Goal: Transaction & Acquisition: Obtain resource

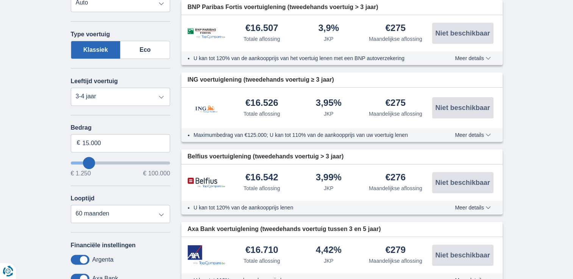
scroll to position [256, 0]
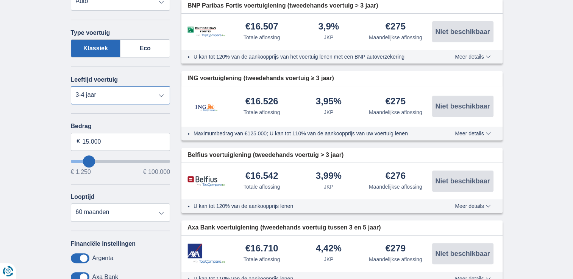
click at [154, 90] on select "Nieuw 0-1 jaar 1-2 jaar 2-3 jaar 3-4 jaar 4-5 jaar 5+ jaar" at bounding box center [121, 95] width 100 height 18
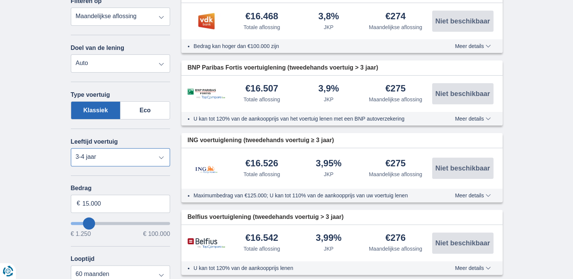
scroll to position [193, 0]
click at [115, 202] on input "15.000" at bounding box center [121, 204] width 100 height 18
type input "1"
type input "20.000"
type input "20250"
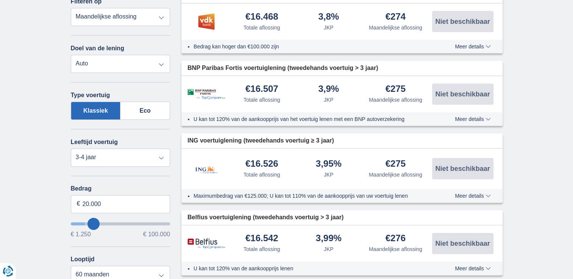
select select "84"
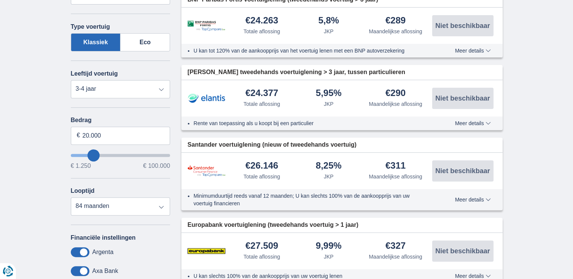
scroll to position [265, 0]
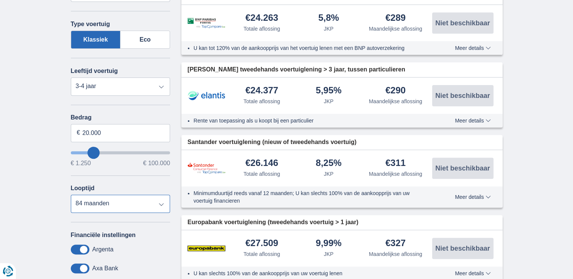
click at [169, 207] on select "12 maanden 18 maanden 24 maanden 30 maanden 36 maanden 42 maanden 48 maanden 60…" at bounding box center [121, 204] width 100 height 18
click at [71, 195] on select "12 maanden 18 maanden 24 maanden 30 maanden 36 maanden 42 maanden 48 maanden 60…" at bounding box center [121, 204] width 100 height 18
click at [2, 121] on div "× widget.non-eligible-application.title widget.non-eligible-application.text no…" at bounding box center [286, 140] width 573 height 481
click at [123, 139] on input "20.000" at bounding box center [121, 133] width 100 height 18
type input "2"
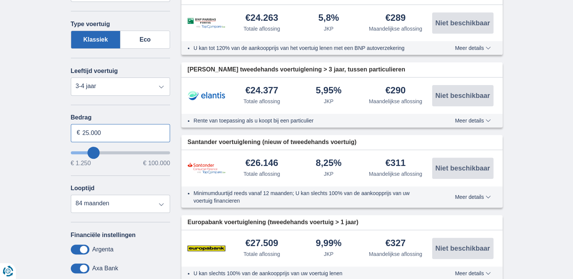
type input "25.000"
type input "25250"
select select "120"
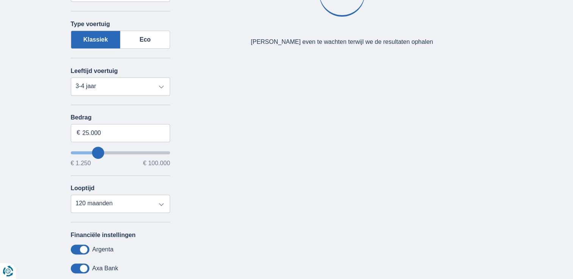
click at [30, 140] on div "× widget.non-eligible-application.title widget.non-eligible-application.text no…" at bounding box center [286, 140] width 573 height 481
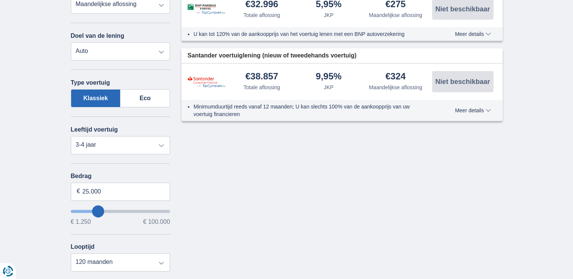
scroll to position [207, 0]
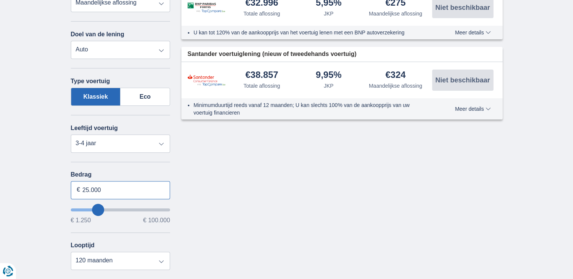
click at [123, 191] on input "25.000" at bounding box center [121, 190] width 100 height 18
type input "2"
type input "30.000"
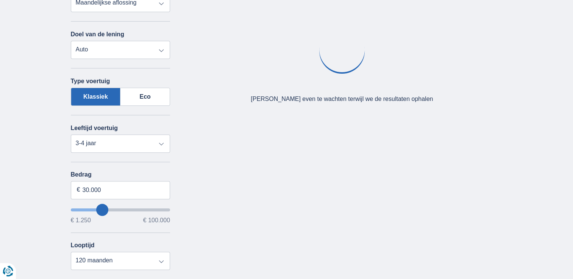
click at [20, 169] on div "× widget.non-eligible-application.title widget.non-eligible-application.text no…" at bounding box center [286, 198] width 573 height 481
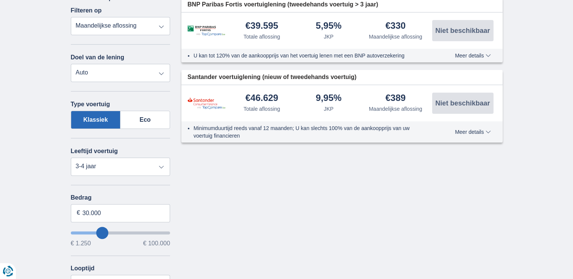
scroll to position [188, 0]
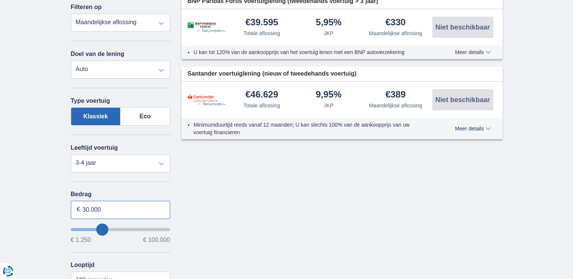
click at [118, 208] on input "30.000" at bounding box center [121, 210] width 100 height 18
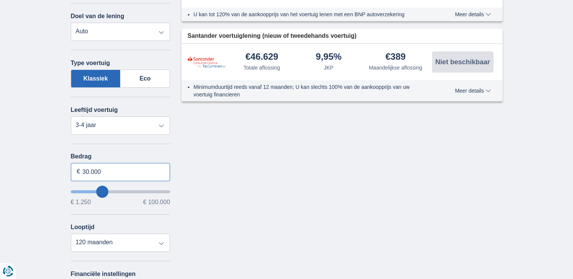
scroll to position [220, 0]
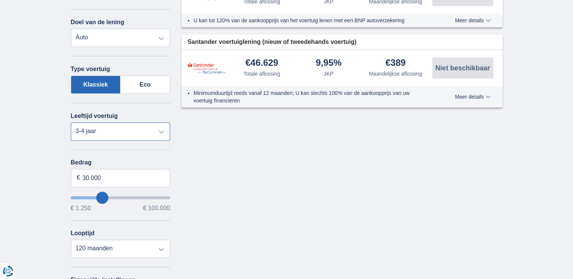
type input "30250"
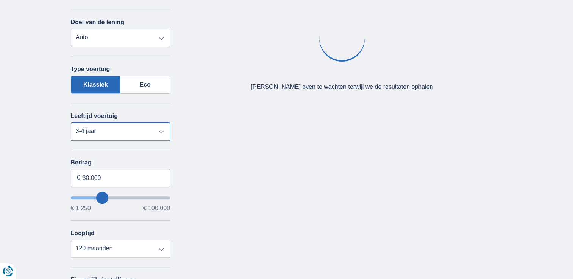
click at [107, 131] on select "Nieuw 0-1 jaar 1-2 jaar 2-3 jaar 3-4 jaar 4-5 jaar 5+ jaar" at bounding box center [121, 132] width 100 height 18
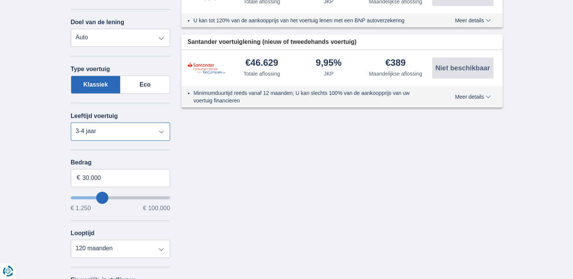
click at [71, 123] on select "Nieuw 0-1 jaar 1-2 jaar 2-3 jaar 3-4 jaar 4-5 jaar 5+ jaar" at bounding box center [121, 132] width 100 height 18
click at [124, 128] on select "Nieuw 0-1 jaar 1-2 jaar 2-3 jaar 3-4 jaar 4-5 jaar 5+ jaar" at bounding box center [121, 132] width 100 height 18
click at [71, 123] on select "Nieuw 0-1 jaar 1-2 jaar 2-3 jaar 3-4 jaar 4-5 jaar 5+ jaar" at bounding box center [121, 132] width 100 height 18
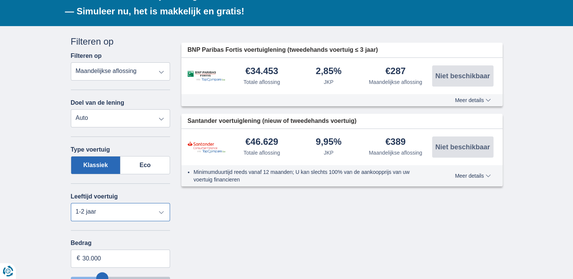
scroll to position [140, 0]
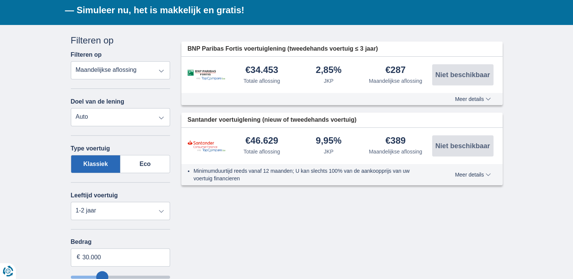
click at [462, 98] on span "Meer details" at bounding box center [473, 99] width 36 height 5
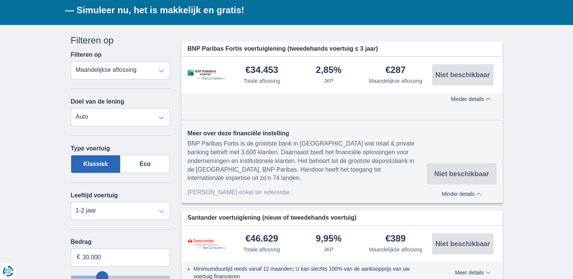
click at [100, 67] on select "Totale aflossing JKP Maandelijkse aflossing" at bounding box center [121, 70] width 100 height 18
click at [170, 160] on label "Eco" at bounding box center [145, 164] width 50 height 18
click at [0, 0] on input "Eco" at bounding box center [0, 0] width 0 height 0
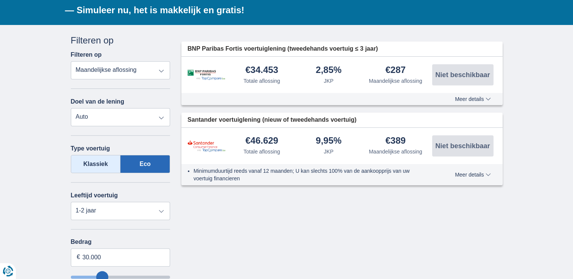
click at [103, 162] on label "Klassiek" at bounding box center [96, 164] width 50 height 18
click at [0, 0] on input "Klassiek" at bounding box center [0, 0] width 0 height 0
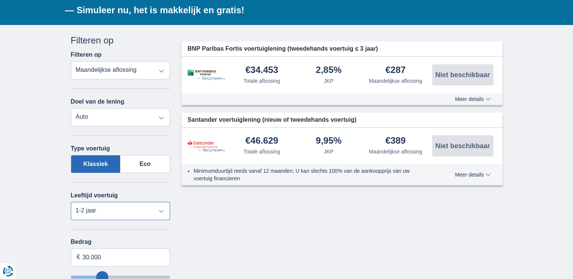
click at [138, 210] on select "Nieuw 0-1 jaar 1-2 jaar 2-3 jaar 3-4 jaar 4-5 jaar 5+ jaar" at bounding box center [121, 211] width 100 height 18
click at [71, 202] on select "Nieuw 0-1 jaar 1-2 jaar 2-3 jaar 3-4 jaar 4-5 jaar 5+ jaar" at bounding box center [121, 211] width 100 height 18
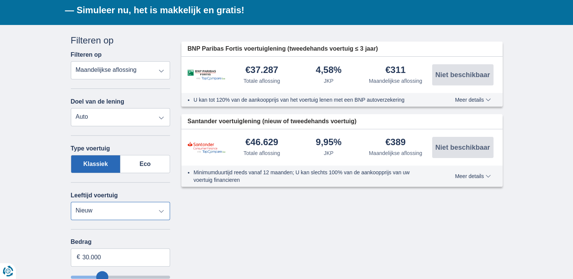
click at [151, 211] on select "Nieuw 0-1 jaar 1-2 jaar 2-3 jaar 3-4 jaar 4-5 jaar 5+ jaar" at bounding box center [121, 211] width 100 height 18
click at [71, 202] on select "Nieuw 0-1 jaar 1-2 jaar 2-3 jaar 3-4 jaar 4-5 jaar 5+ jaar" at bounding box center [121, 211] width 100 height 18
click at [149, 212] on select "Nieuw 0-1 jaar 1-2 jaar 2-3 jaar 3-4 jaar 4-5 jaar 5+ jaar" at bounding box center [121, 211] width 100 height 18
select select "3-4"
click at [71, 202] on select "Nieuw 0-1 jaar 1-2 jaar 2-3 jaar 3-4 jaar 4-5 jaar 5+ jaar" at bounding box center [121, 211] width 100 height 18
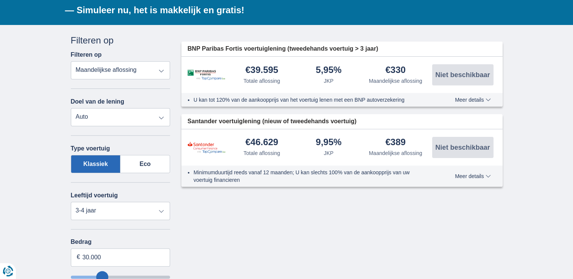
click at [49, 176] on div "× widget.non-eligible-application.title widget.non-eligible-application.text no…" at bounding box center [286, 265] width 573 height 481
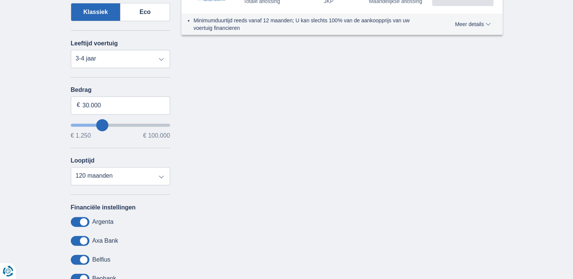
scroll to position [293, 0]
click at [97, 173] on select "12 maanden 18 maanden 24 maanden 30 maanden 36 maanden 42 maanden 48 maanden 60…" at bounding box center [121, 176] width 100 height 18
select select "84"
click at [71, 167] on select "12 maanden 18 maanden 24 maanden 30 maanden 36 maanden 42 maanden 48 maanden 60…" at bounding box center [121, 176] width 100 height 18
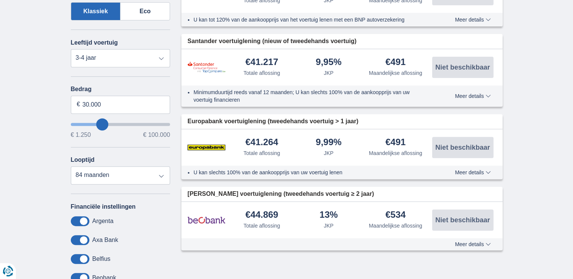
click at [20, 105] on div "× widget.non-eligible-application.title widget.non-eligible-application.text no…" at bounding box center [286, 112] width 573 height 481
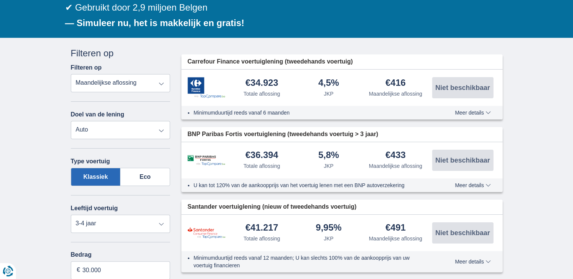
scroll to position [124, 0]
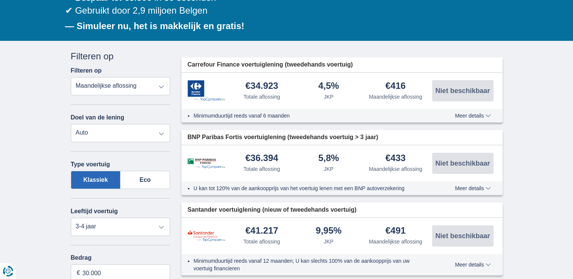
click at [27, 194] on div "× widget.non-eligible-application.title widget.non-eligible-application.text no…" at bounding box center [286, 281] width 573 height 481
click at [112, 223] on select "Nieuw 0-1 jaar 1-2 jaar 2-3 jaar 3-4 jaar 4-5 jaar 5+ jaar" at bounding box center [121, 227] width 100 height 18
select select "2-3"
click at [71, 218] on select "Nieuw 0-1 jaar 1-2 jaar 2-3 jaar 3-4 jaar 4-5 jaar 5+ jaar" at bounding box center [121, 227] width 100 height 18
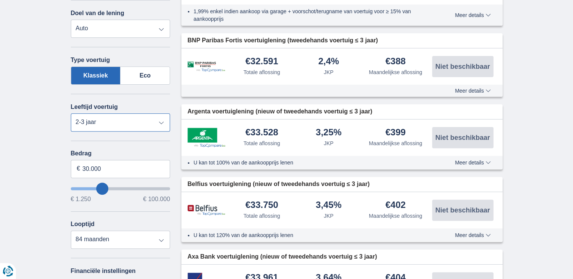
scroll to position [230, 0]
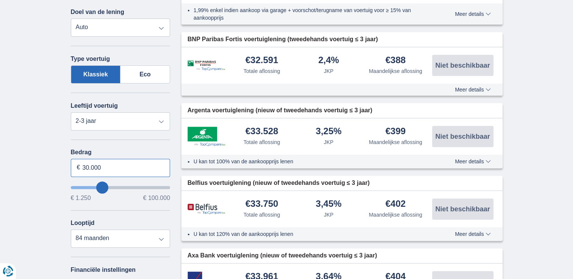
click at [110, 166] on input "30.000" at bounding box center [121, 168] width 100 height 18
type input "3"
type input "40.000"
type input "40250"
select select "120"
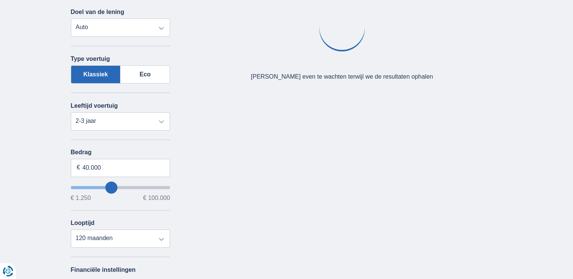
click at [19, 147] on div "× widget.non-eligible-application.title widget.non-eligible-application.text no…" at bounding box center [286, 175] width 573 height 481
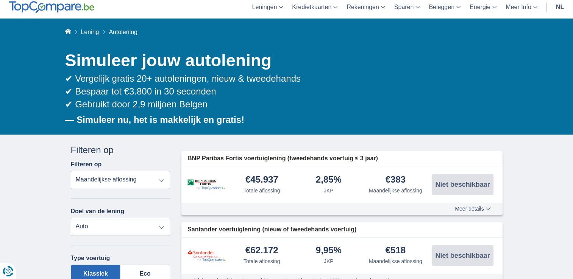
scroll to position [30, 0]
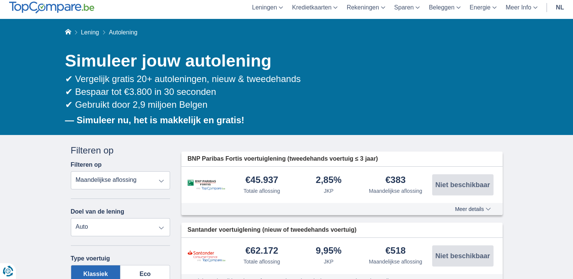
click at [118, 32] on span "Autolening" at bounding box center [123, 32] width 29 height 6
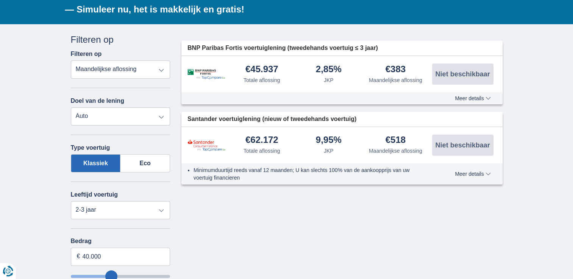
scroll to position [140, 0]
